Goal: Information Seeking & Learning: Find specific fact

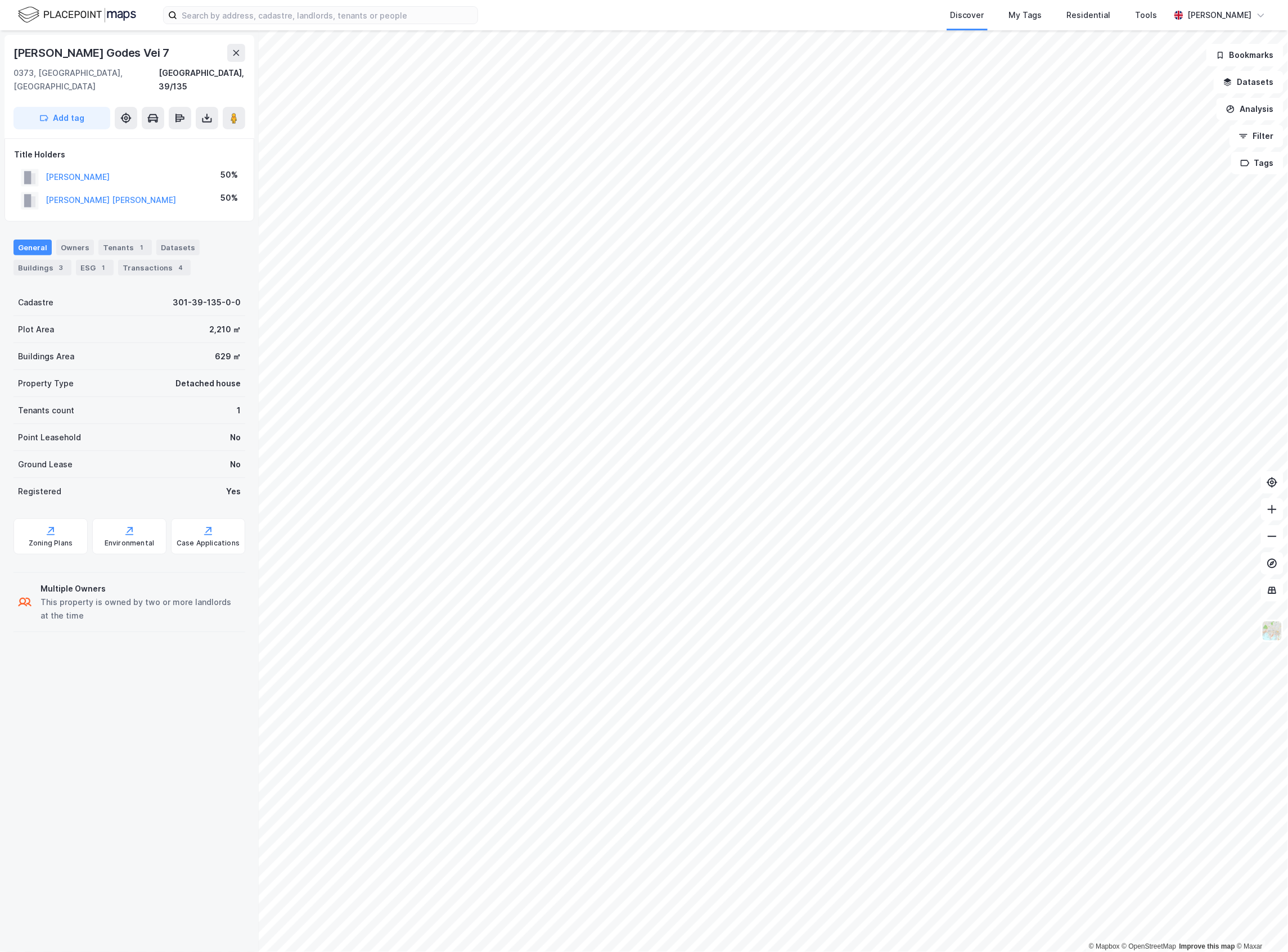
click at [215, 350] on div "629 ㎡" at bounding box center [227, 357] width 26 height 13
click at [134, 260] on div "Transactions 4" at bounding box center [154, 267] width 73 height 16
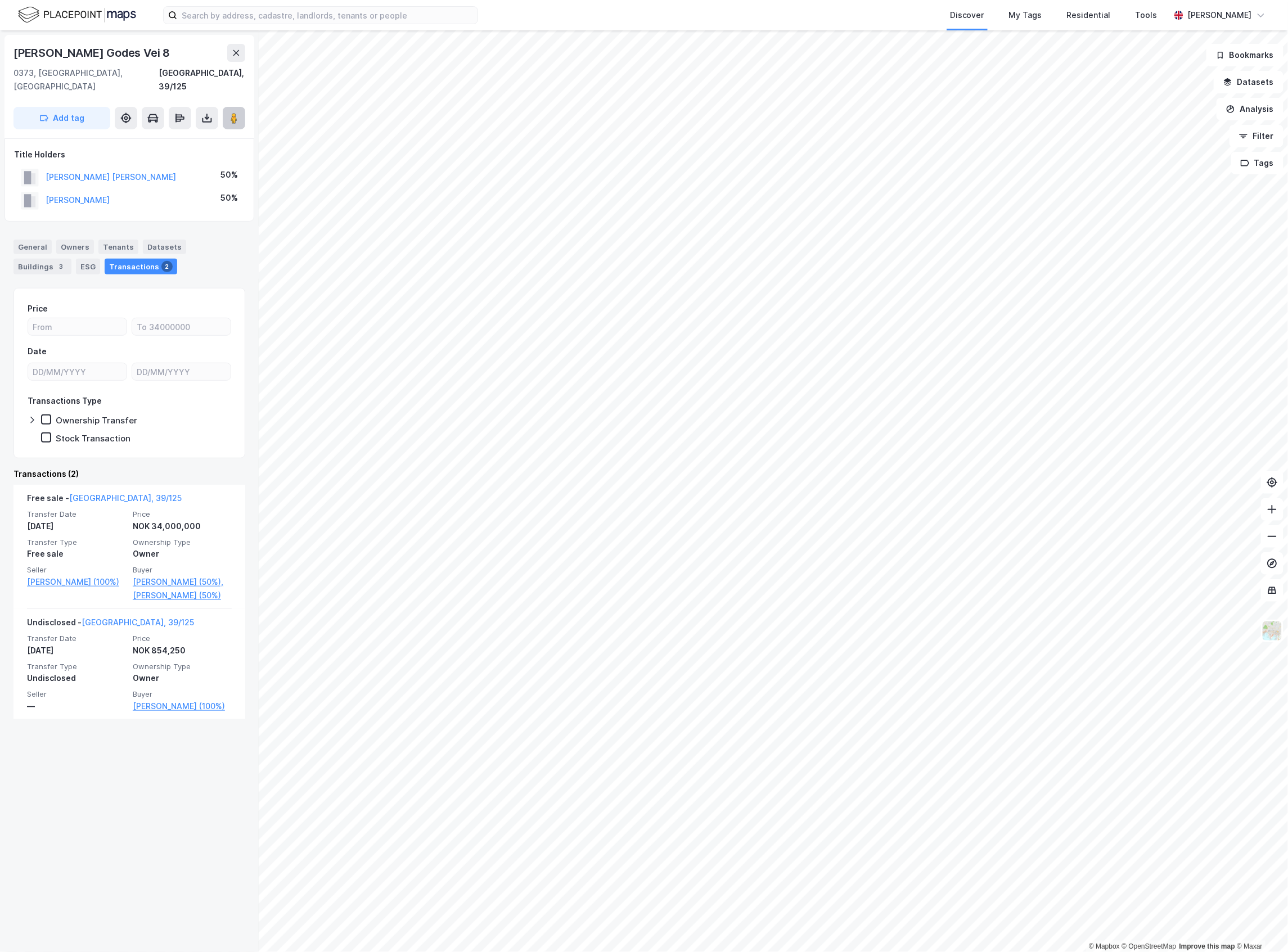
click at [236, 107] on button at bounding box center [234, 118] width 23 height 23
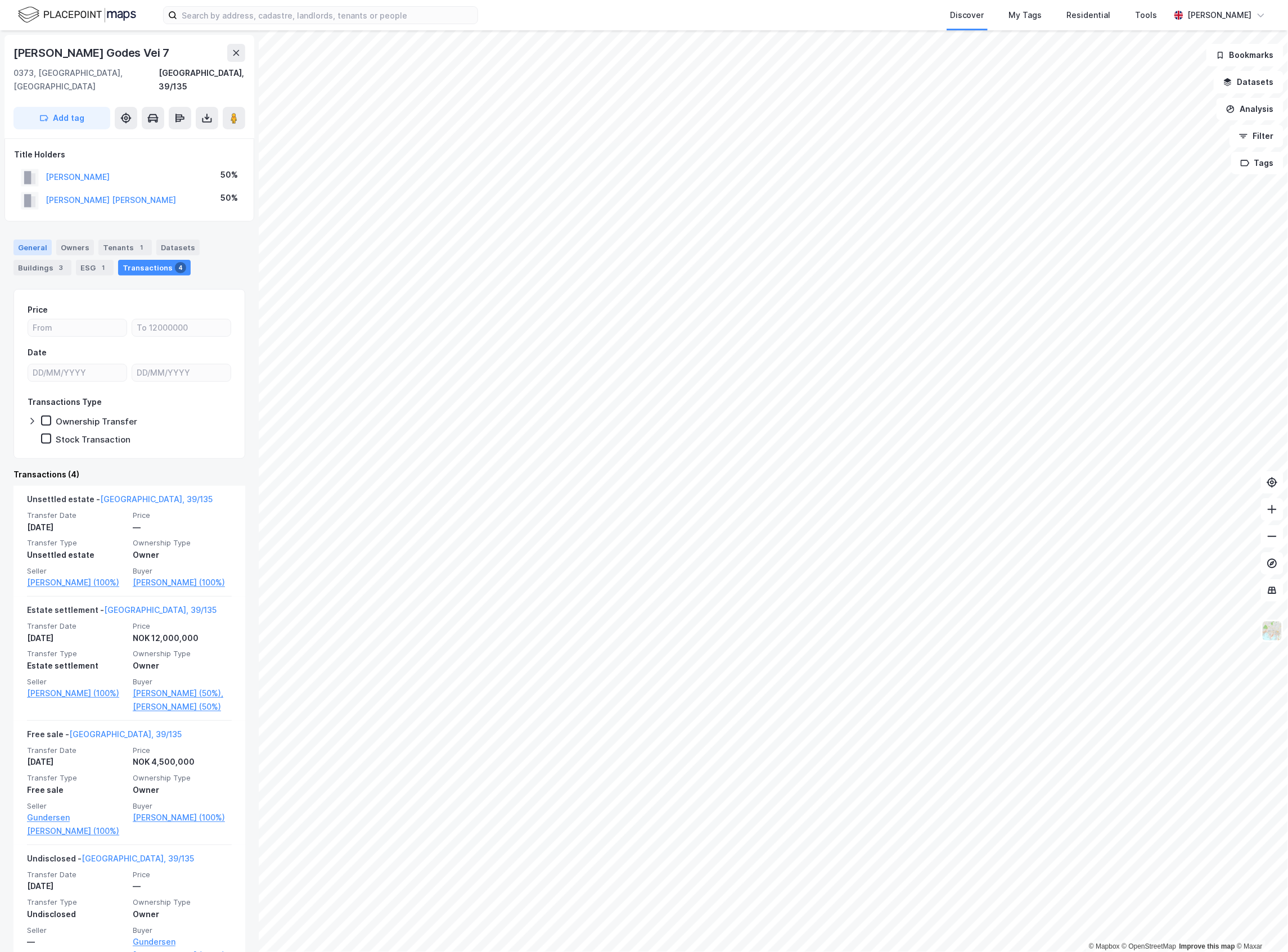
click at [37, 240] on div "General" at bounding box center [33, 247] width 38 height 16
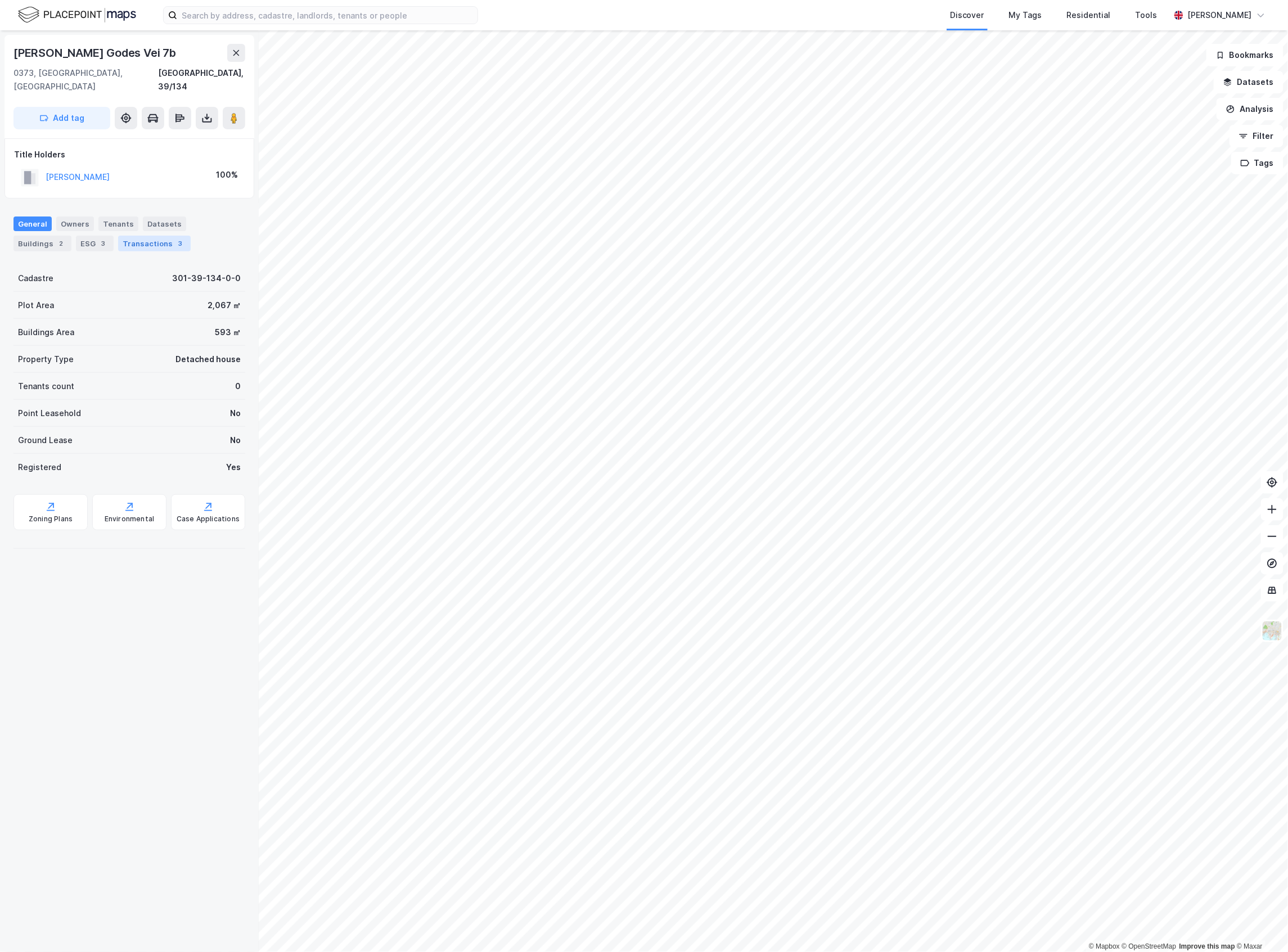
click at [145, 235] on div "Transactions 3" at bounding box center [154, 243] width 73 height 16
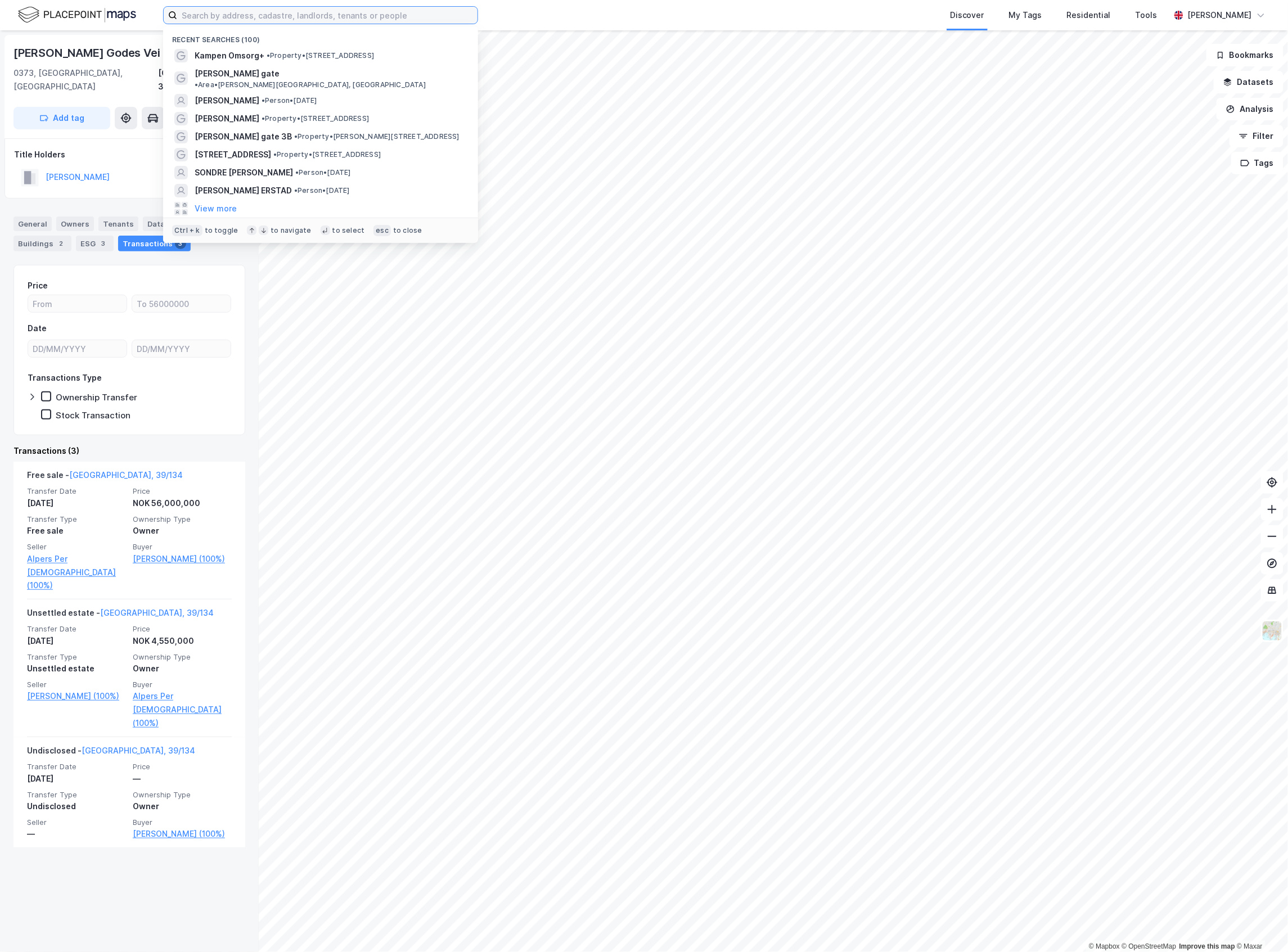
click at [423, 23] on input at bounding box center [327, 15] width 301 height 17
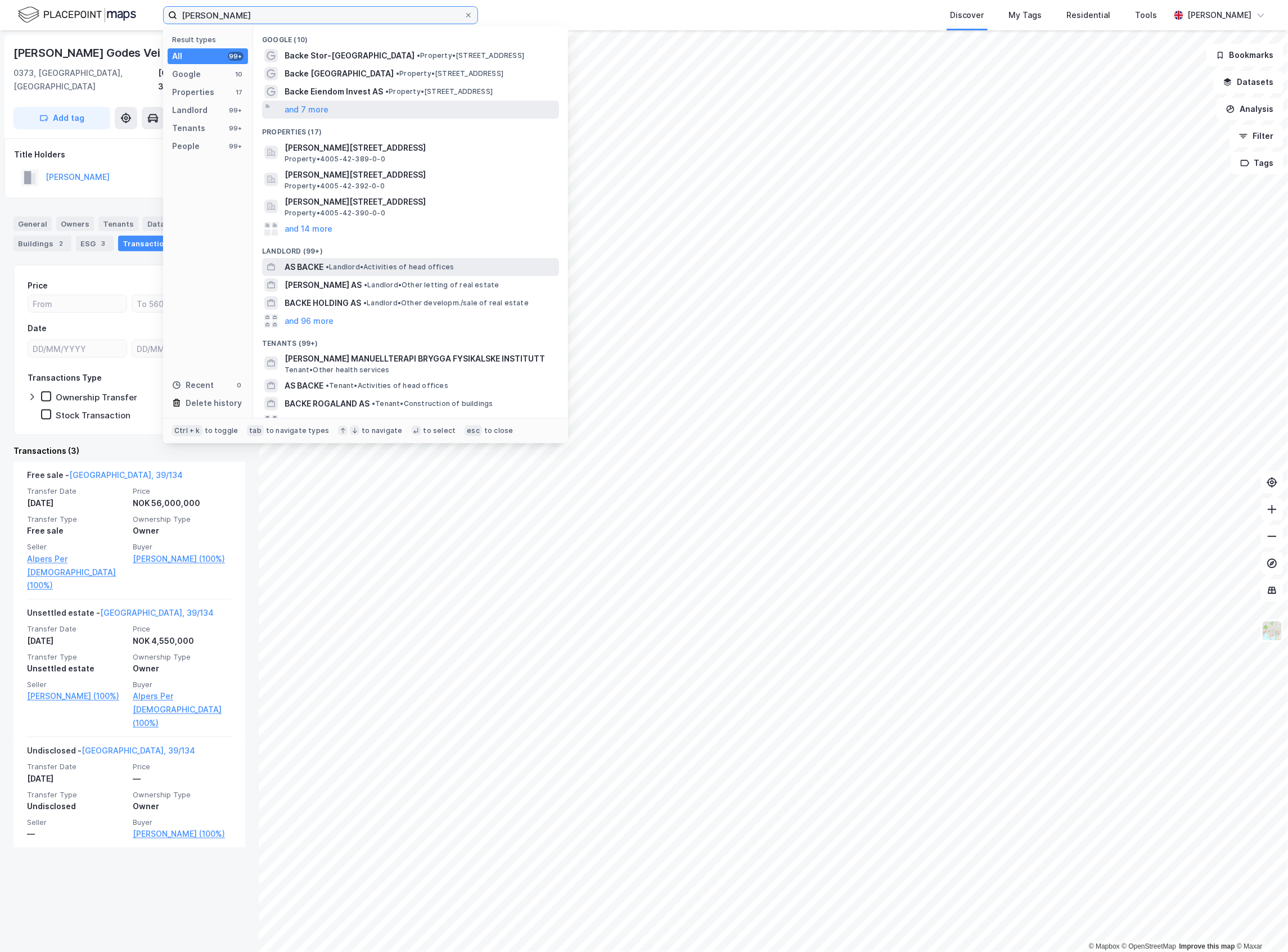
scroll to position [106, 0]
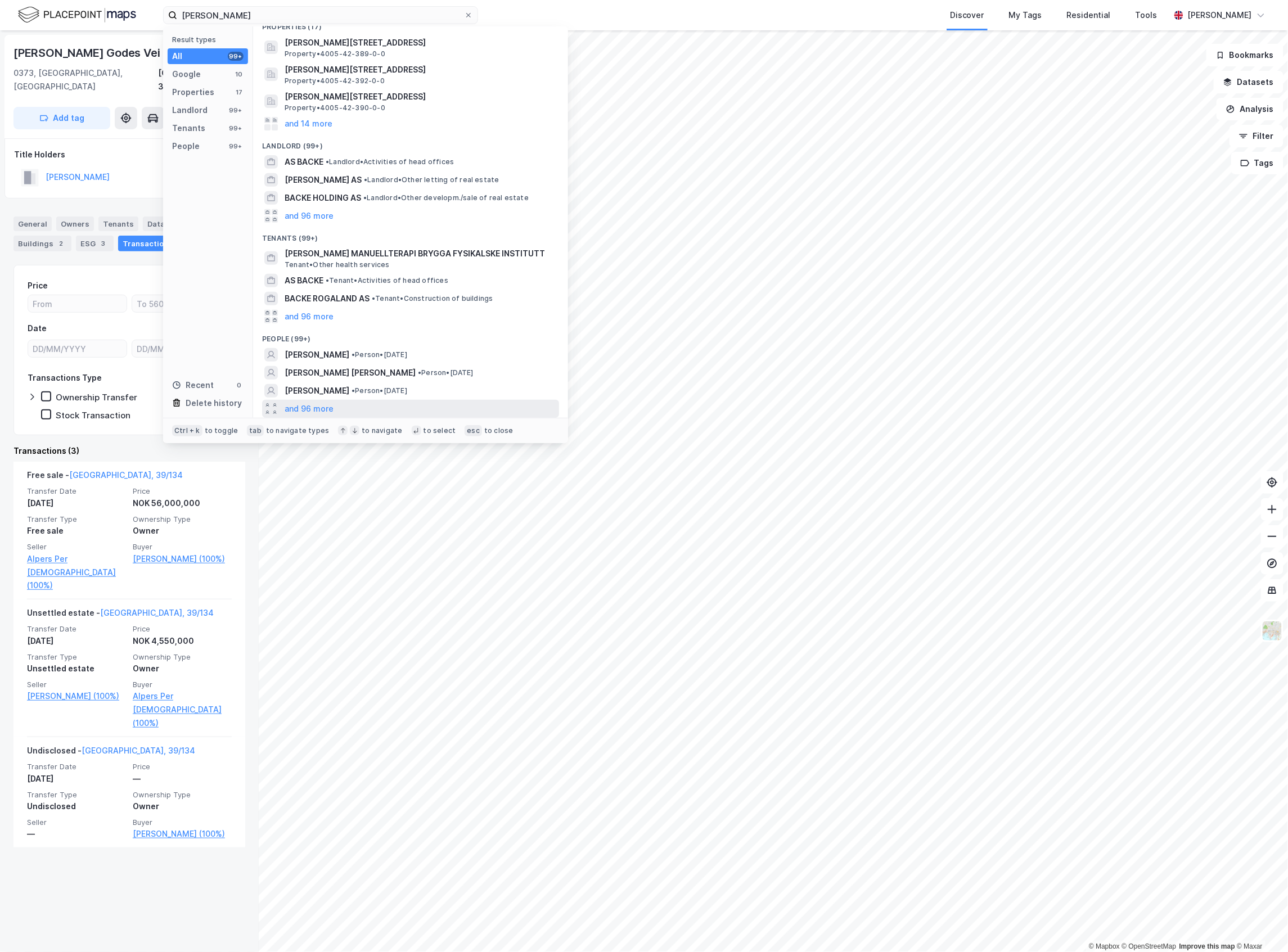
click at [333, 409] on div "and 96 more" at bounding box center [411, 409] width 297 height 18
click at [251, 10] on input "[PERSON_NAME]" at bounding box center [320, 15] width 287 height 17
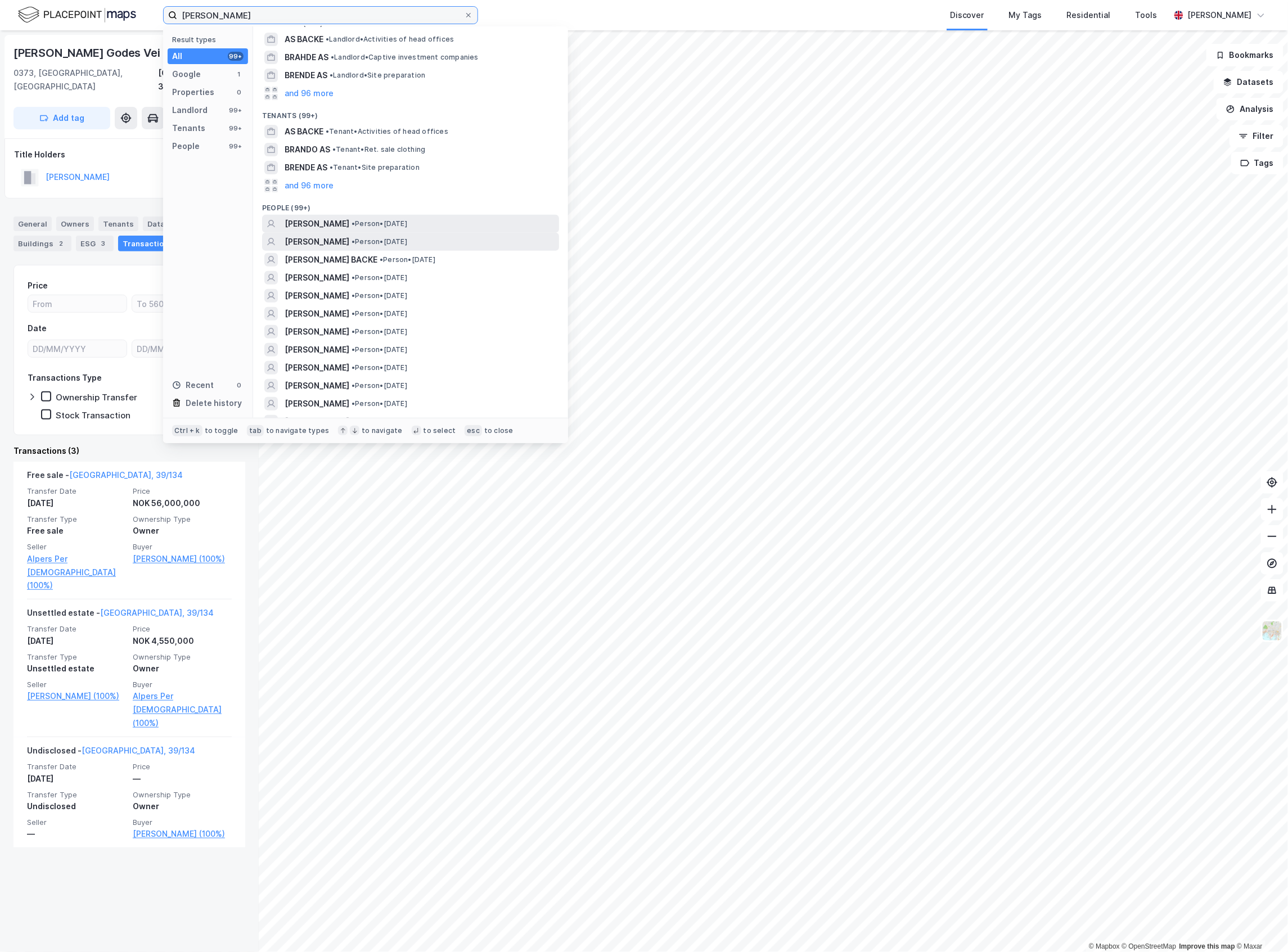
scroll to position [55, 0]
click at [312, 221] on span "[PERSON_NAME]" at bounding box center [317, 223] width 64 height 13
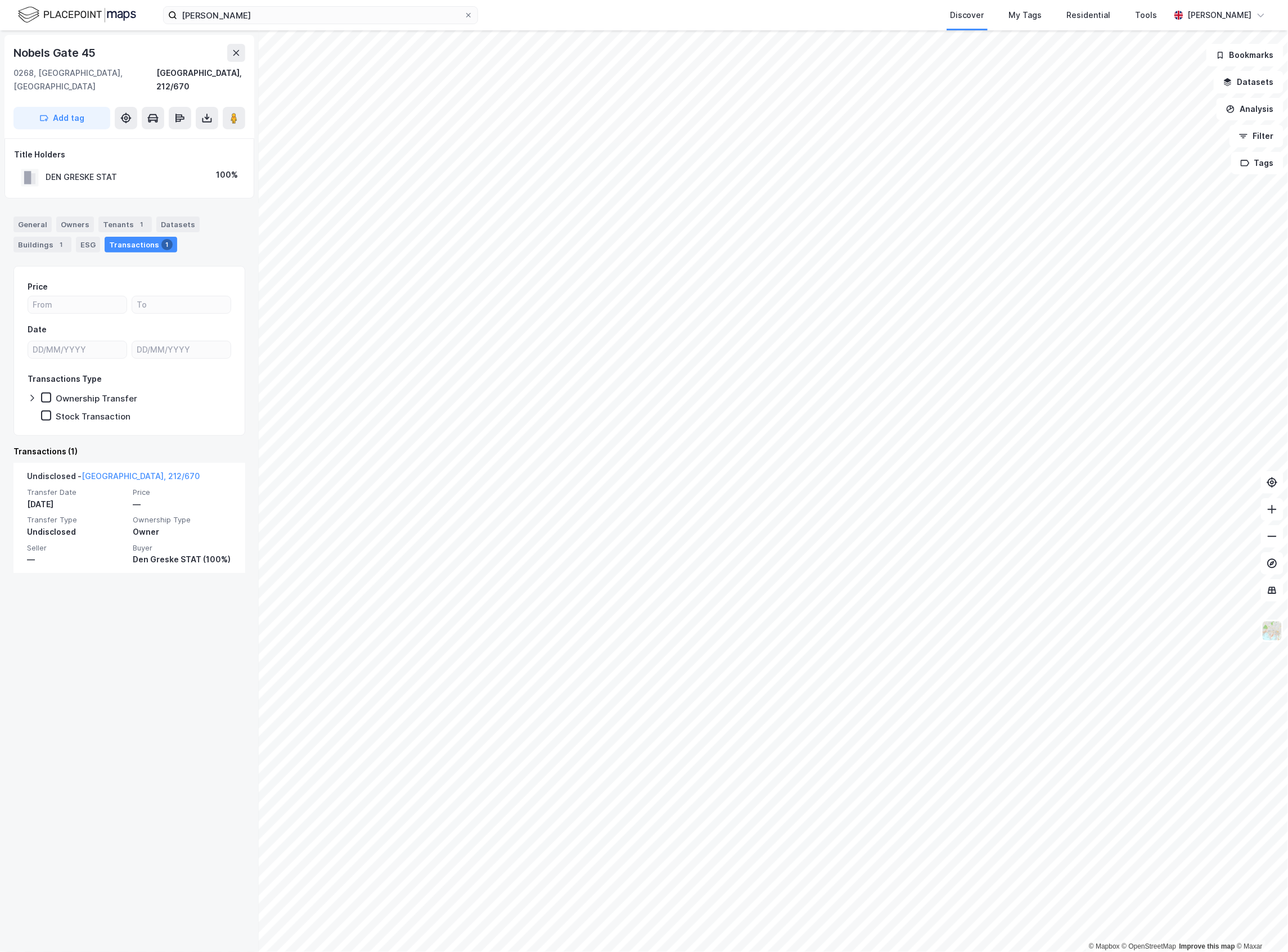
click at [103, 23] on img at bounding box center [77, 15] width 118 height 20
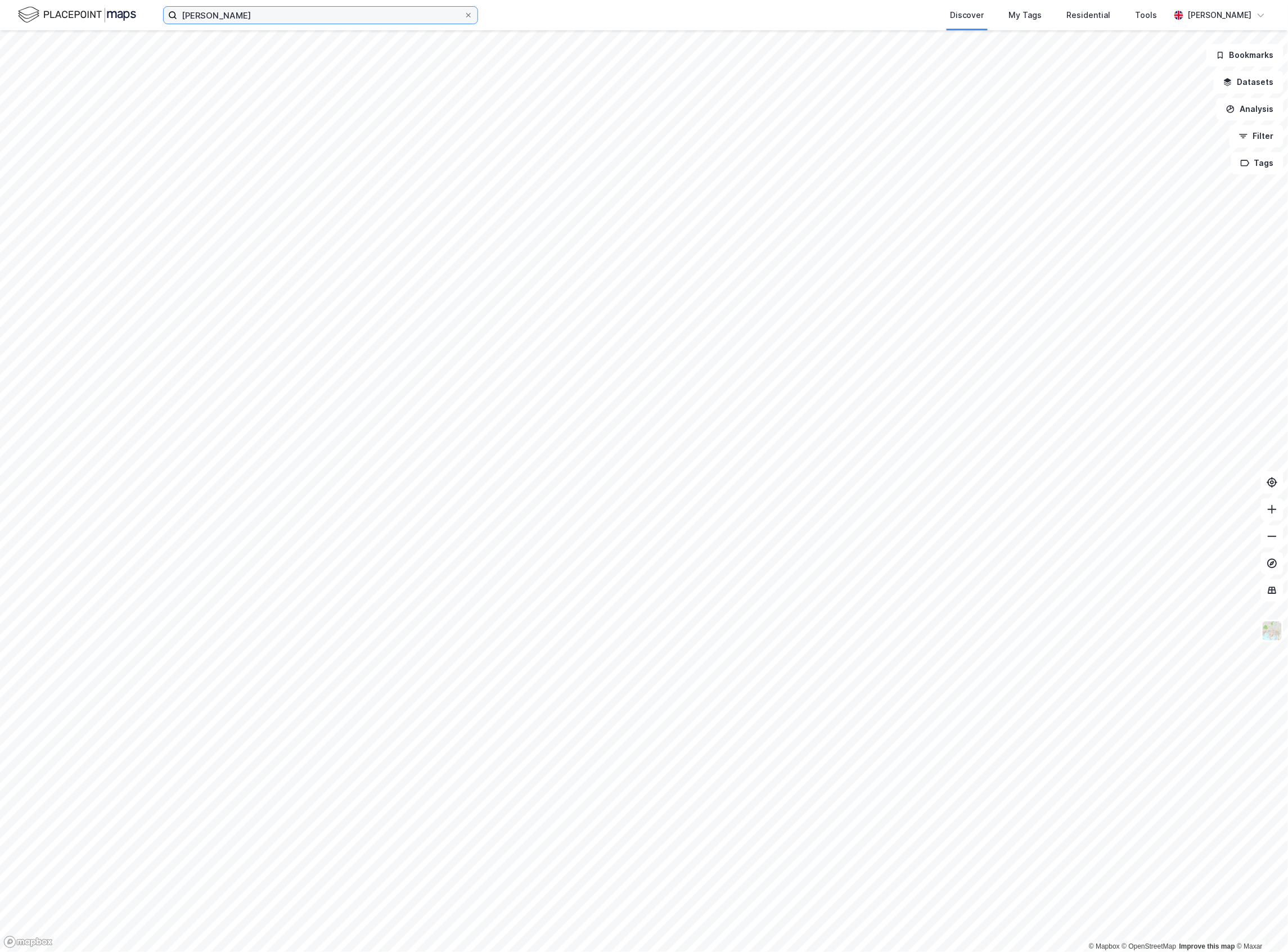
click at [217, 17] on input "[PERSON_NAME]" at bounding box center [320, 15] width 287 height 17
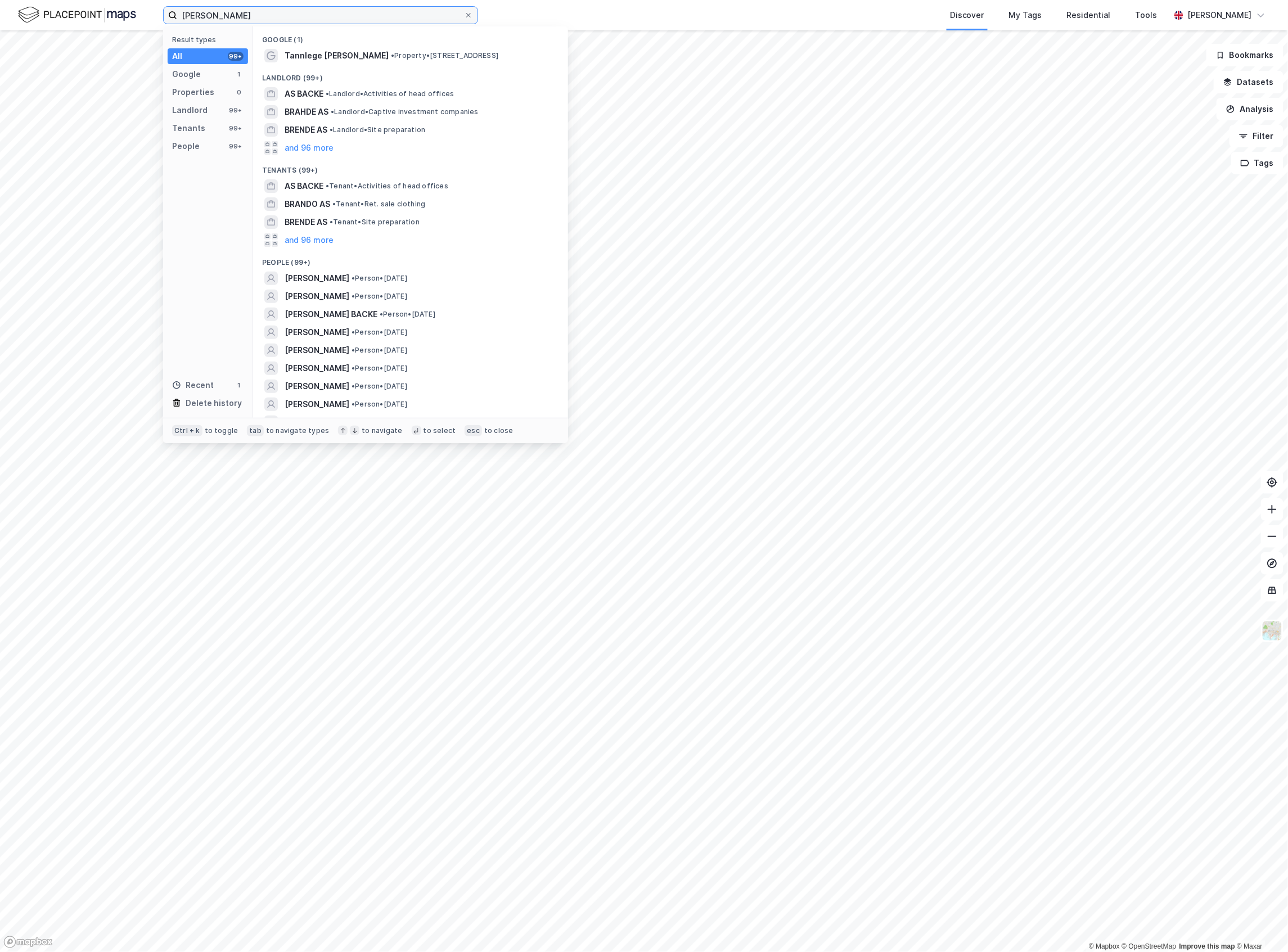
paste input "[PERSON_NAME]"
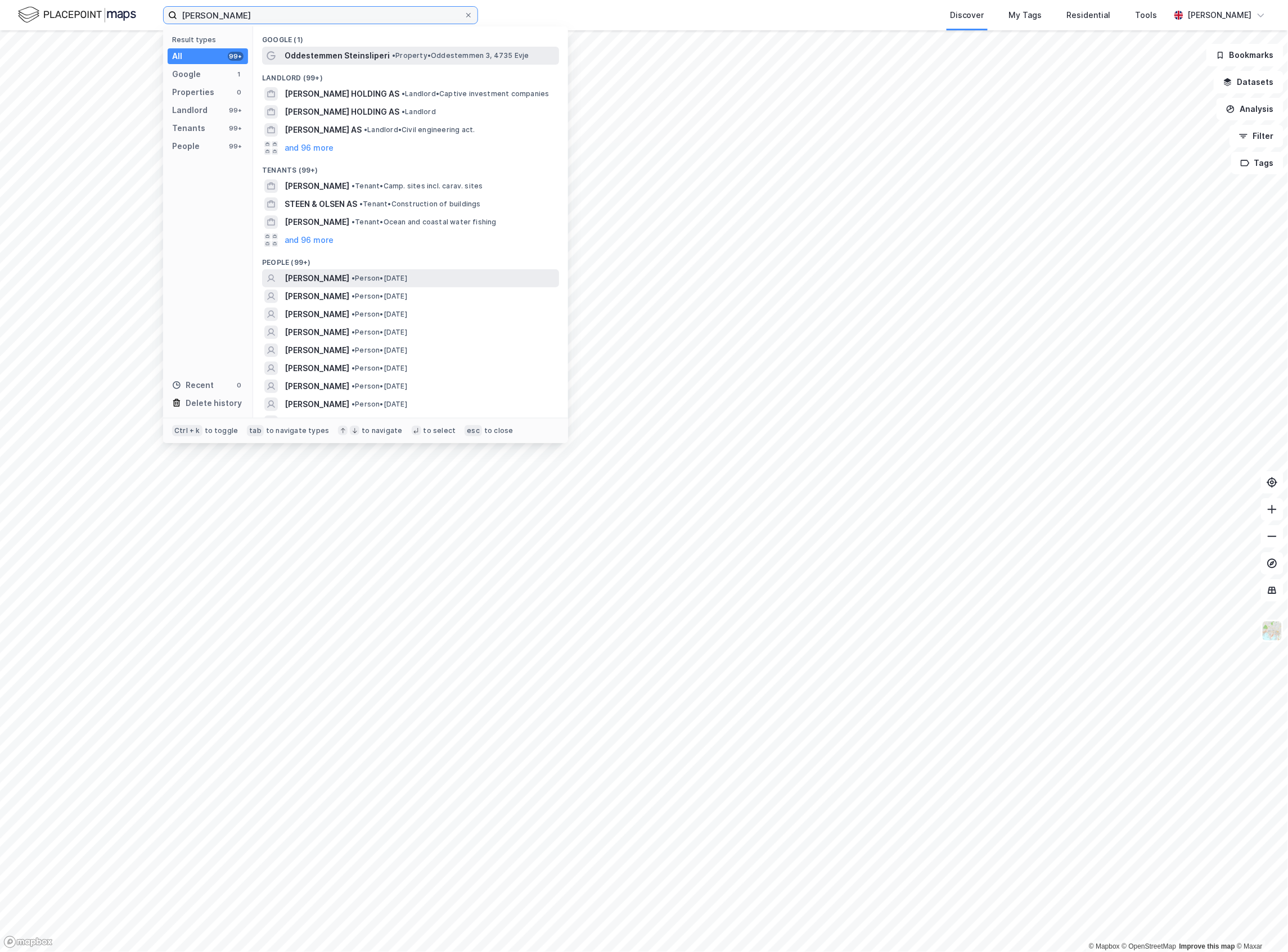
type input "[PERSON_NAME]"
click at [349, 281] on span "[PERSON_NAME]" at bounding box center [317, 278] width 64 height 13
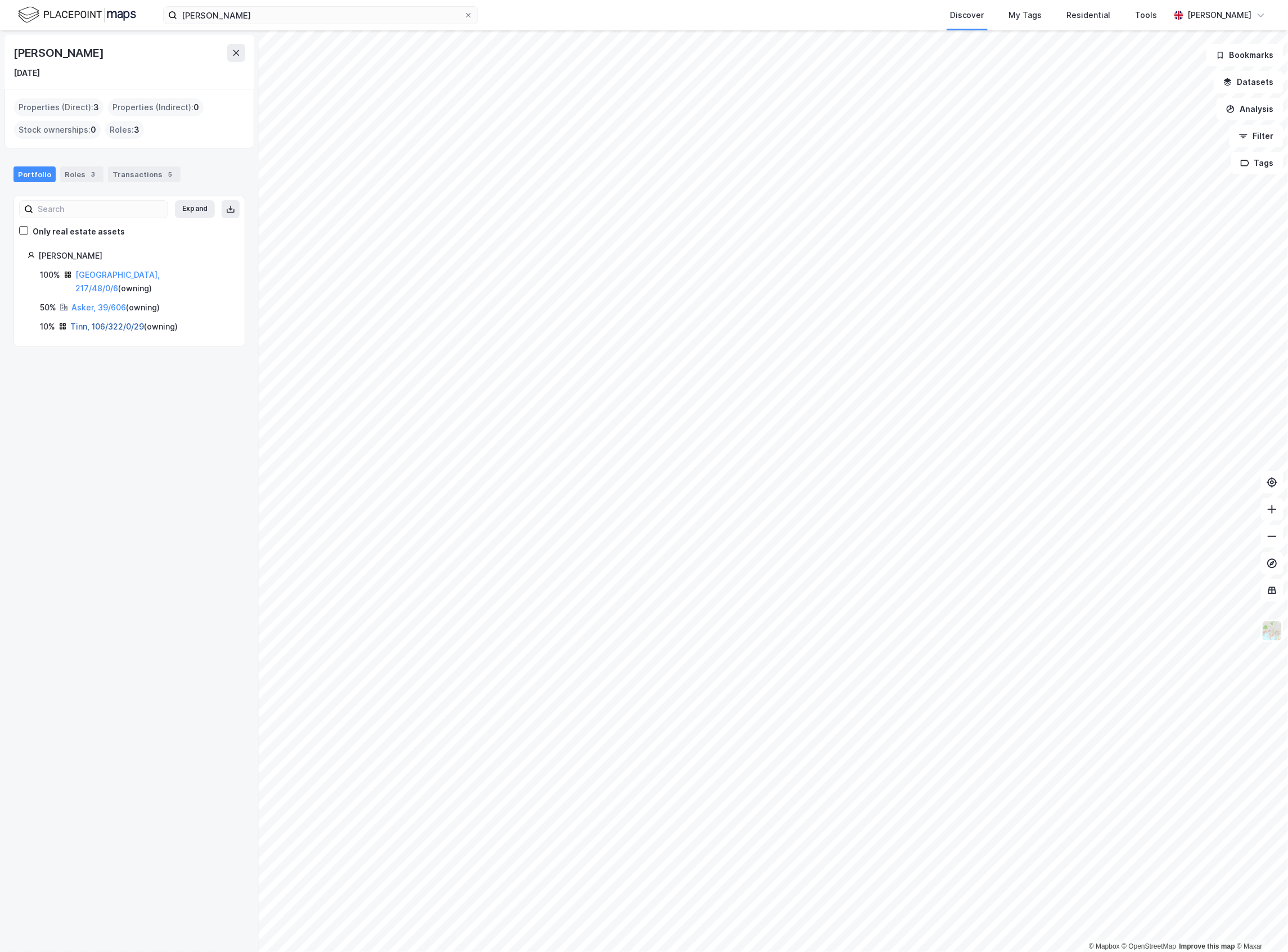
click at [107, 322] on link "Tinn, 106/322/0/29" at bounding box center [107, 326] width 74 height 9
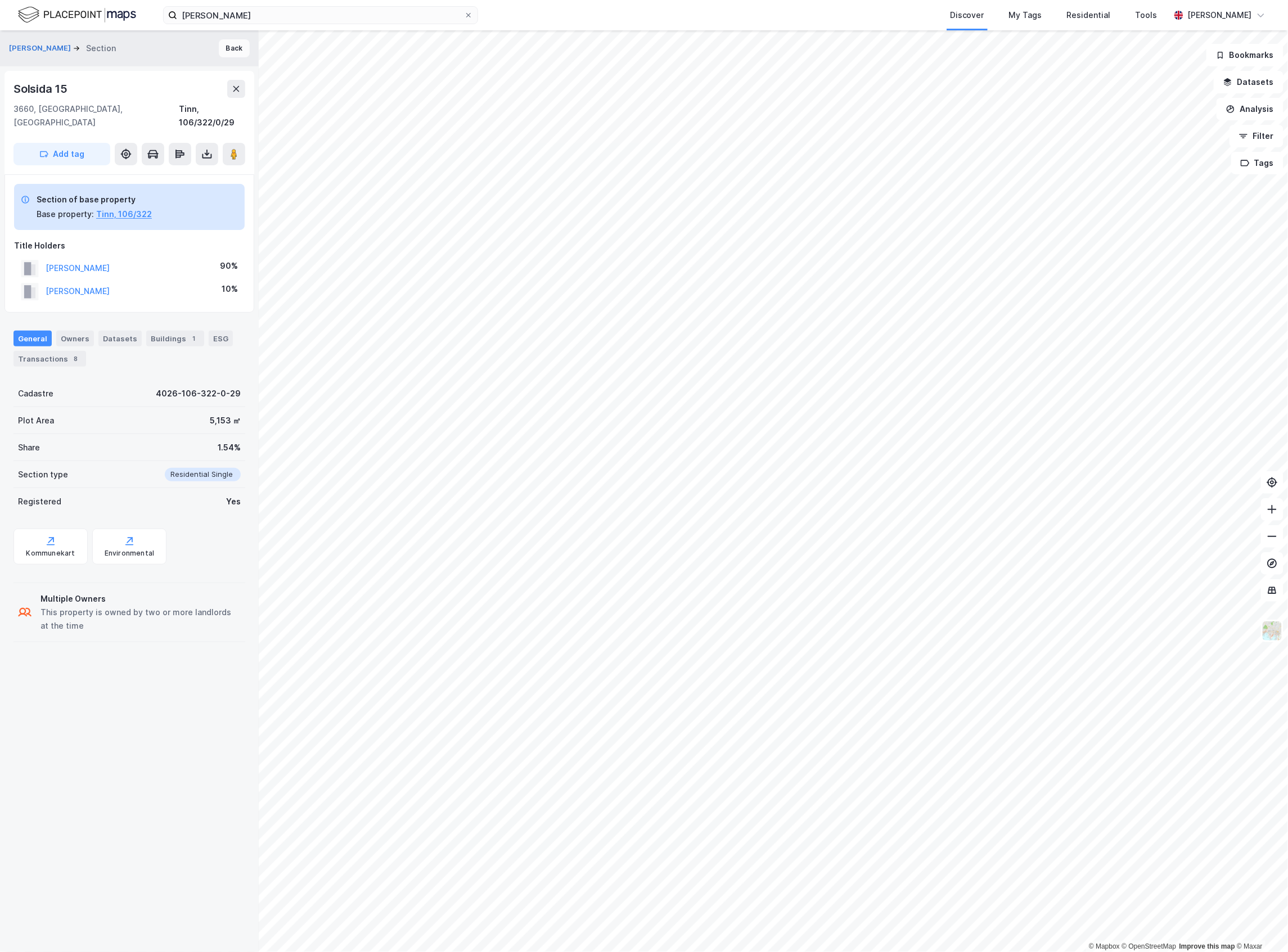
click at [219, 46] on button "Back" at bounding box center [234, 48] width 31 height 18
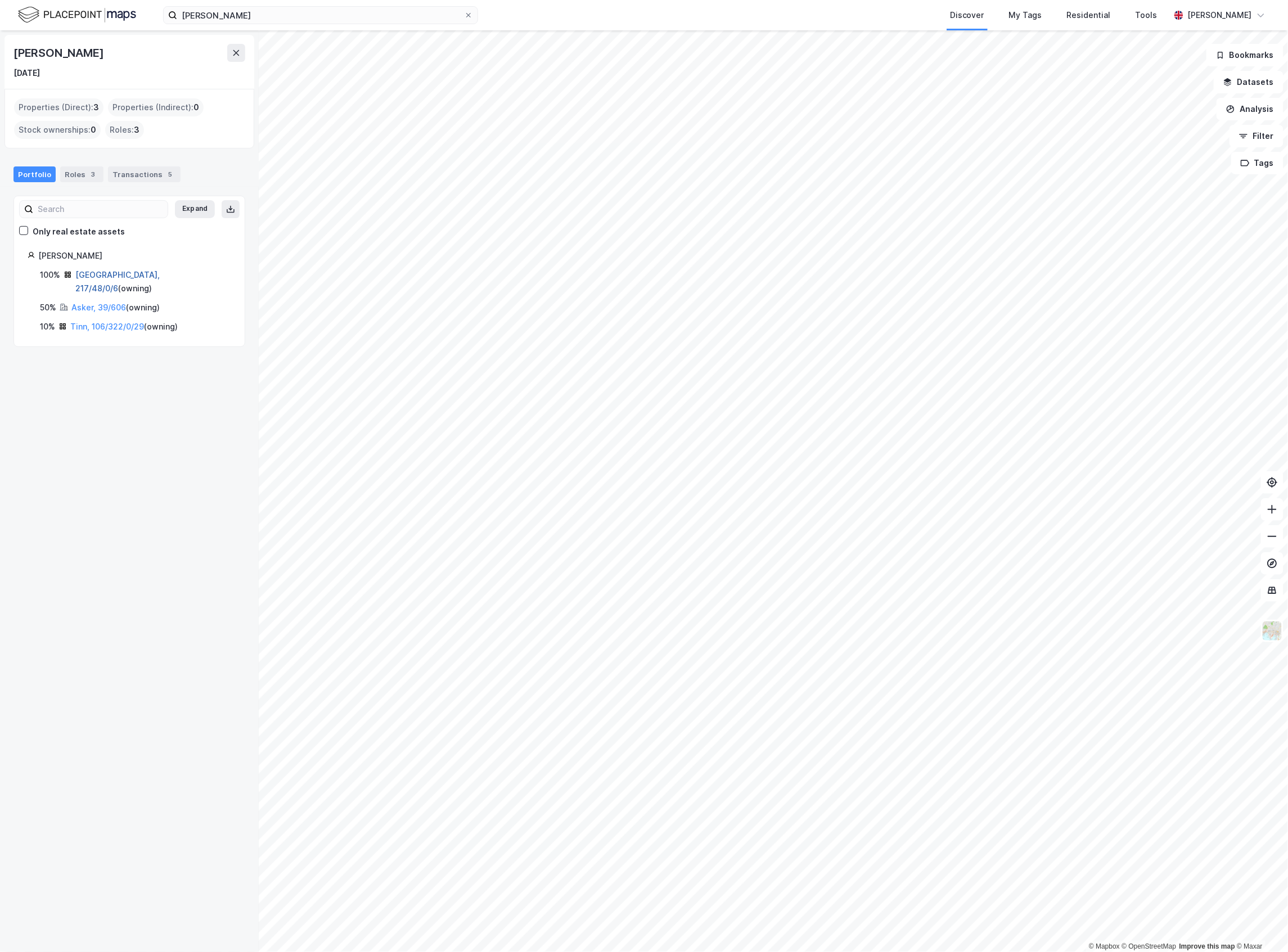
click at [107, 276] on link "[GEOGRAPHIC_DATA], 217/48/0/6" at bounding box center [117, 281] width 84 height 23
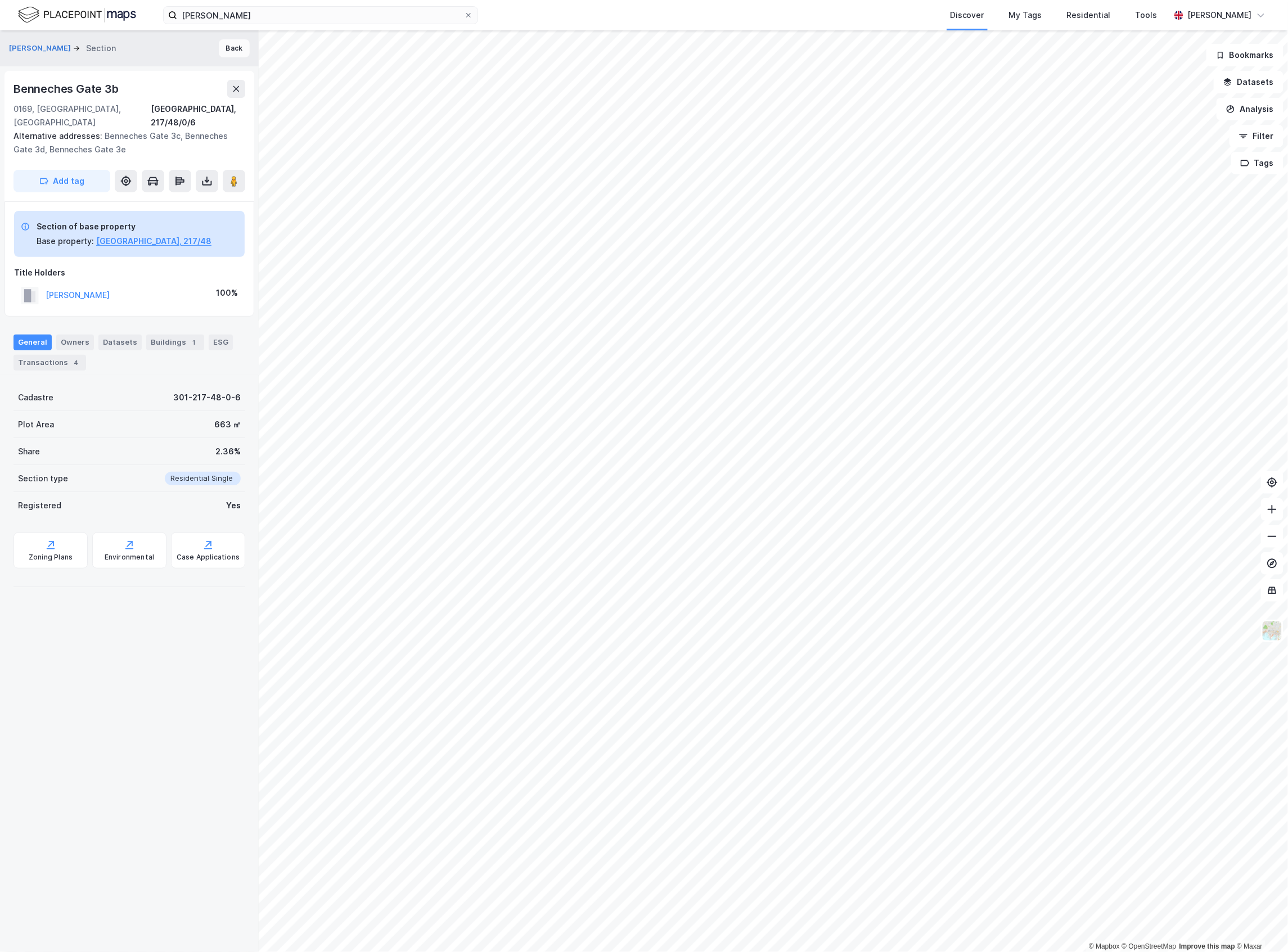
click at [223, 55] on button "Back" at bounding box center [234, 48] width 31 height 18
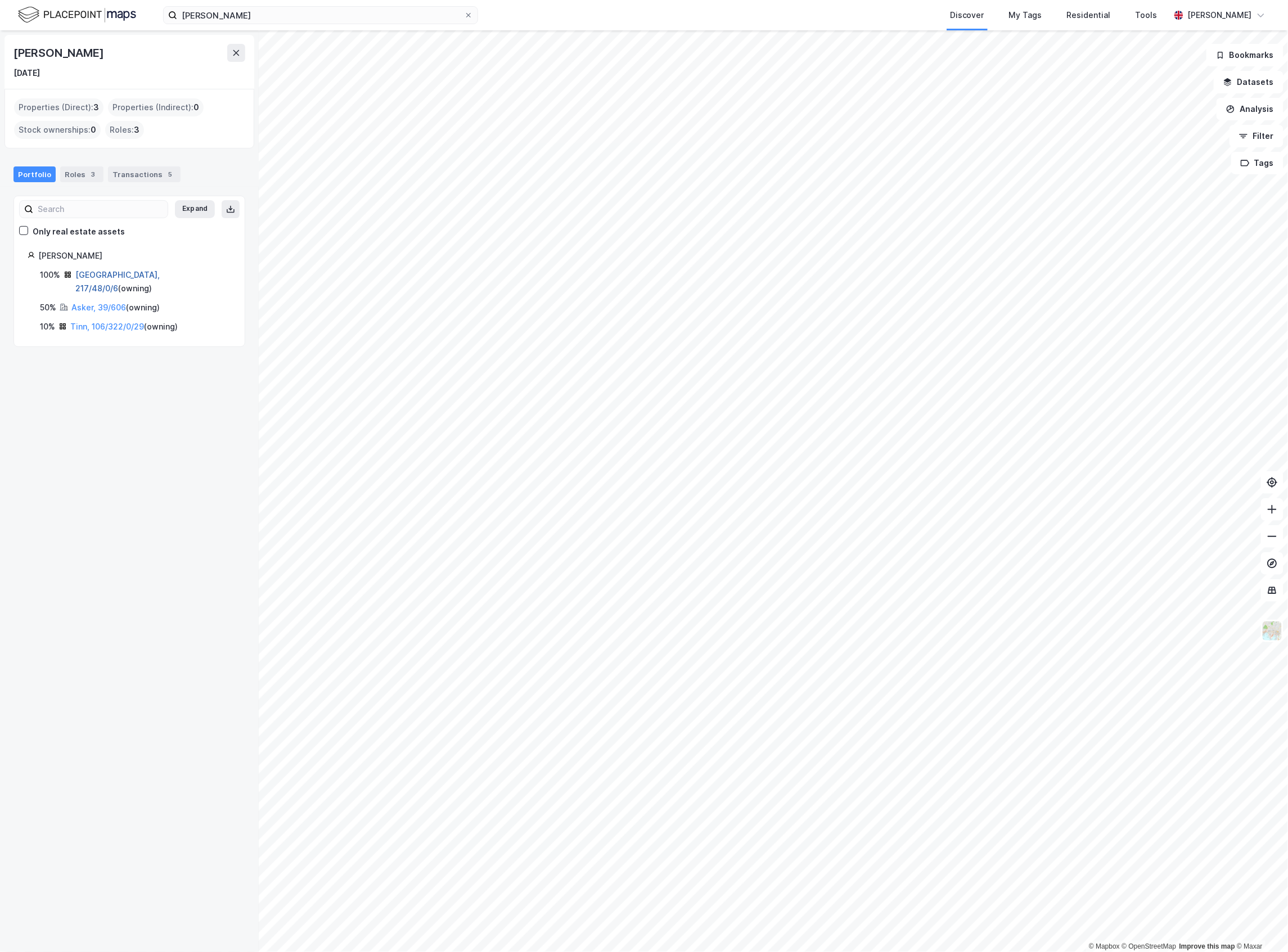
click at [90, 273] on link "[GEOGRAPHIC_DATA], 217/48/0/6" at bounding box center [117, 281] width 84 height 23
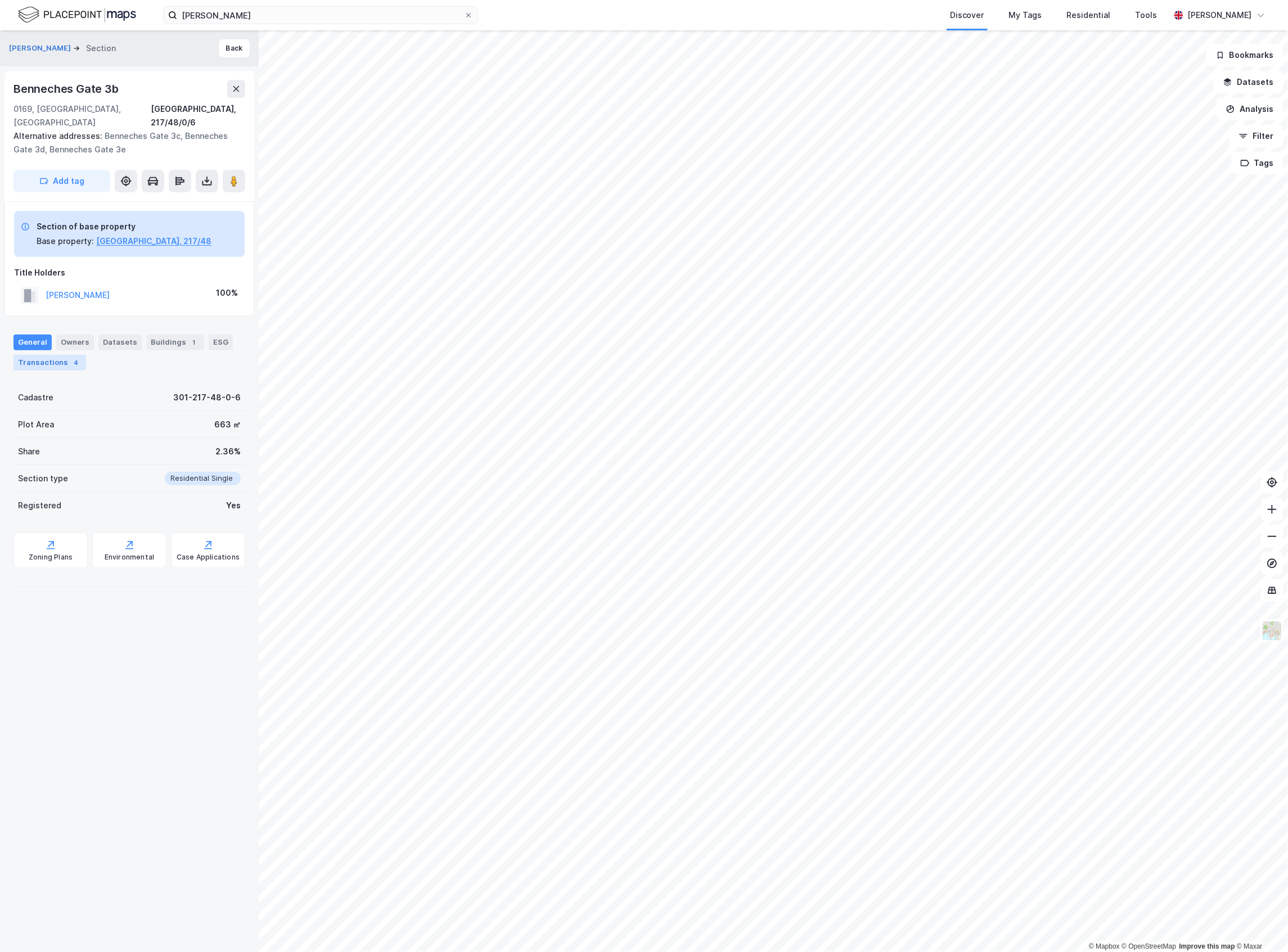
click at [73, 357] on div "4" at bounding box center [75, 362] width 11 height 11
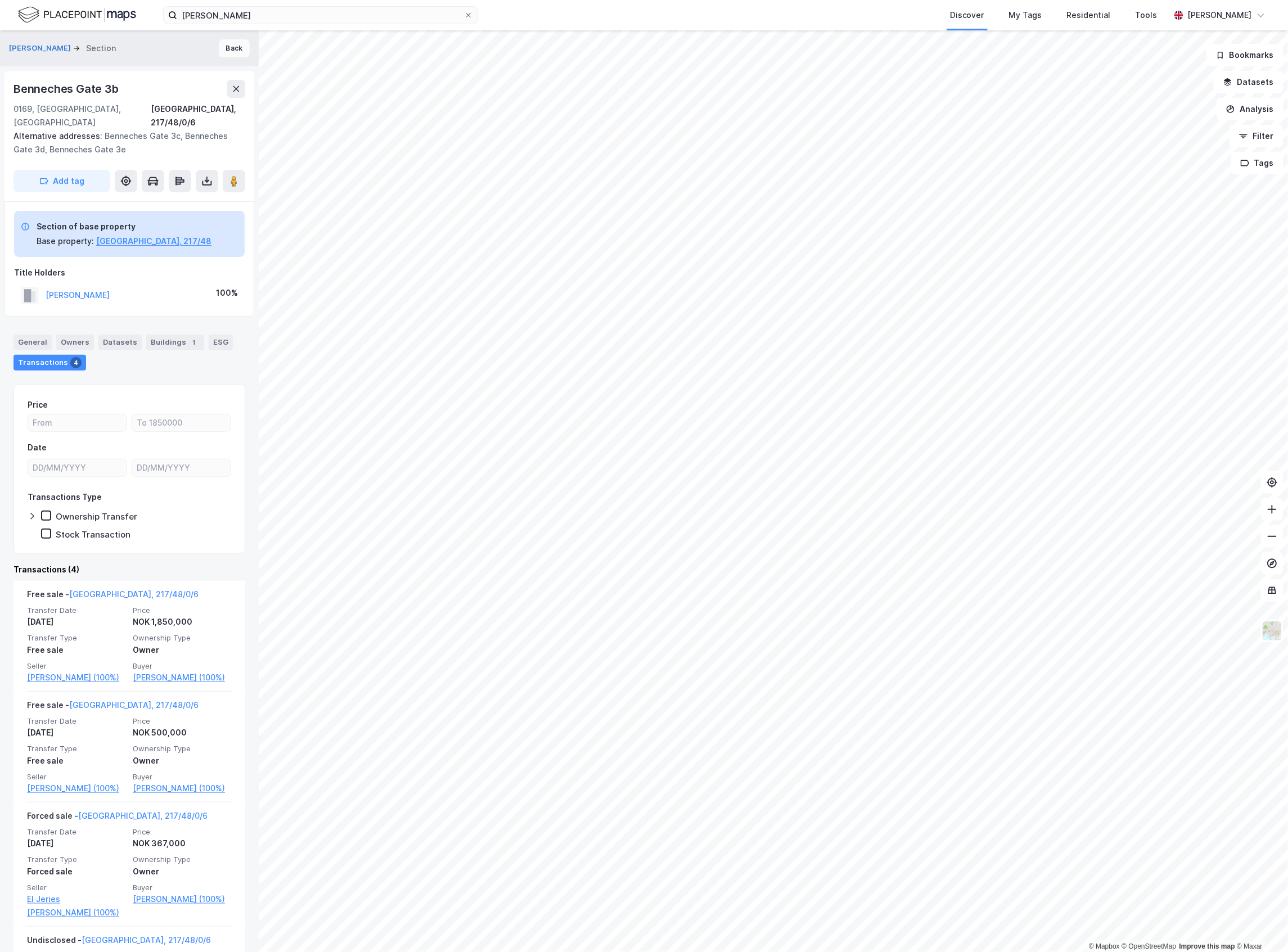
click at [220, 52] on button "Back" at bounding box center [234, 48] width 31 height 18
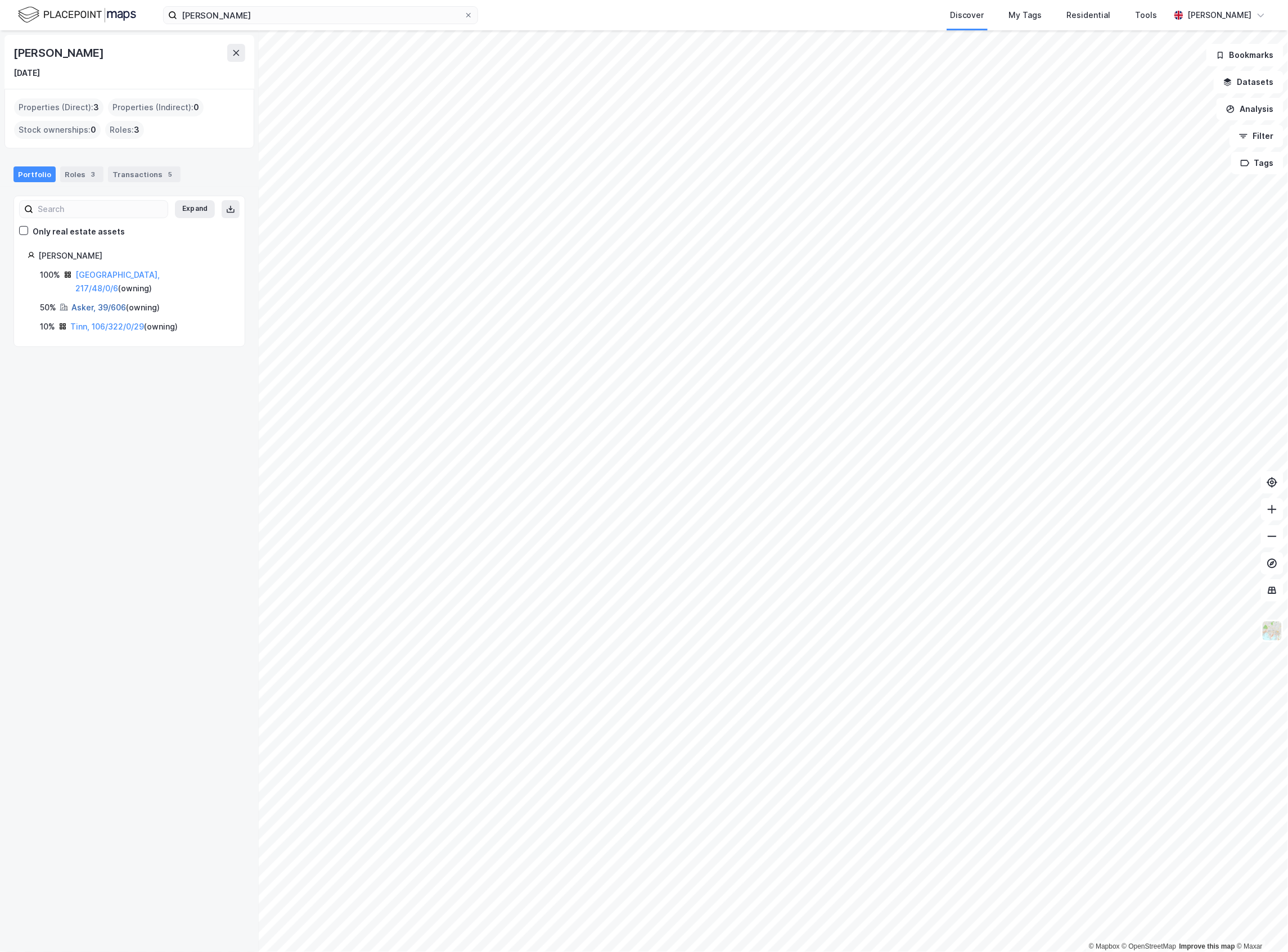
click at [94, 302] on link "Asker, 39/606" at bounding box center [99, 306] width 54 height 9
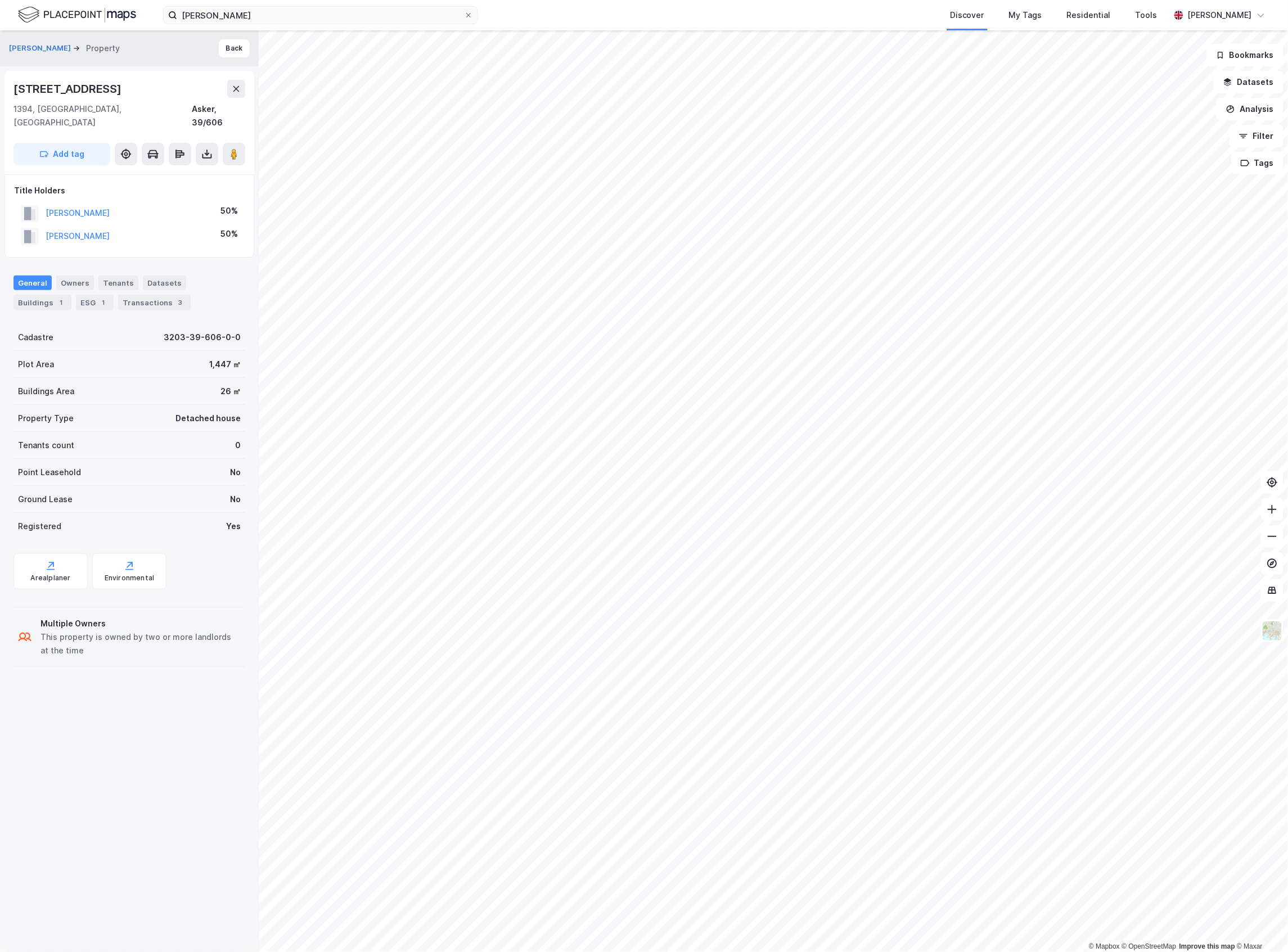
click at [90, 90] on div "[STREET_ADDRESS]" at bounding box center [129, 89] width 231 height 18
copy div "[STREET_ADDRESS]"
click at [140, 295] on div "Transactions 3" at bounding box center [154, 302] width 73 height 16
